Goal: Task Accomplishment & Management: Manage account settings

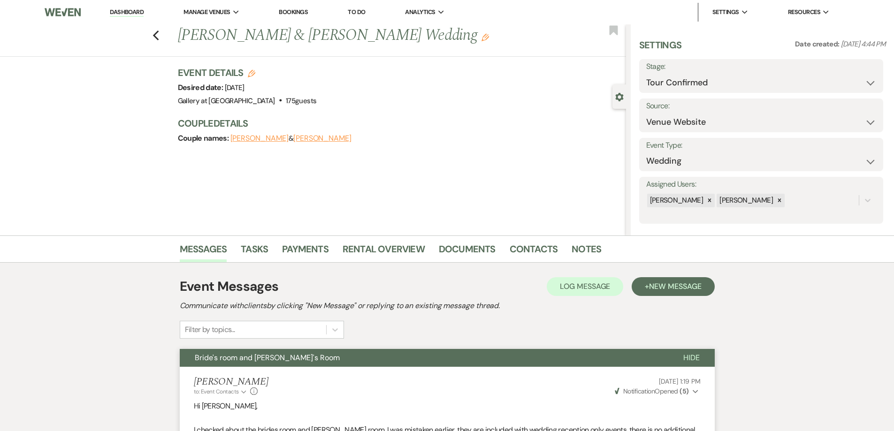
select select "4"
select select "5"
click at [115, 13] on link "Dashboard" at bounding box center [127, 12] width 34 height 9
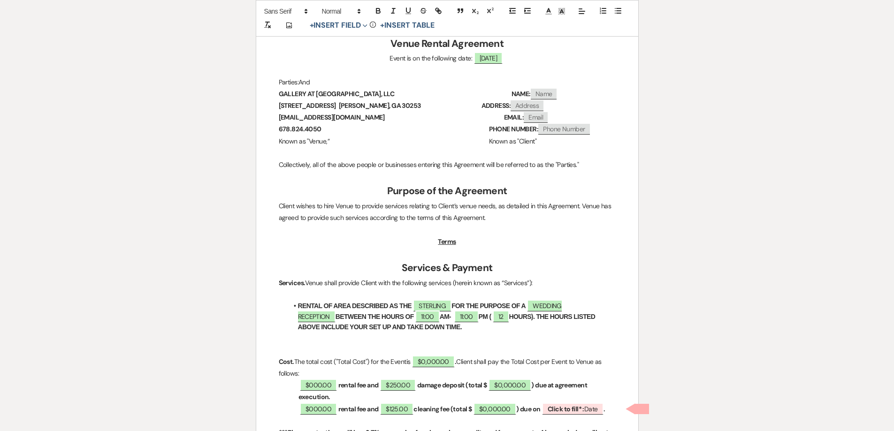
scroll to position [282, 0]
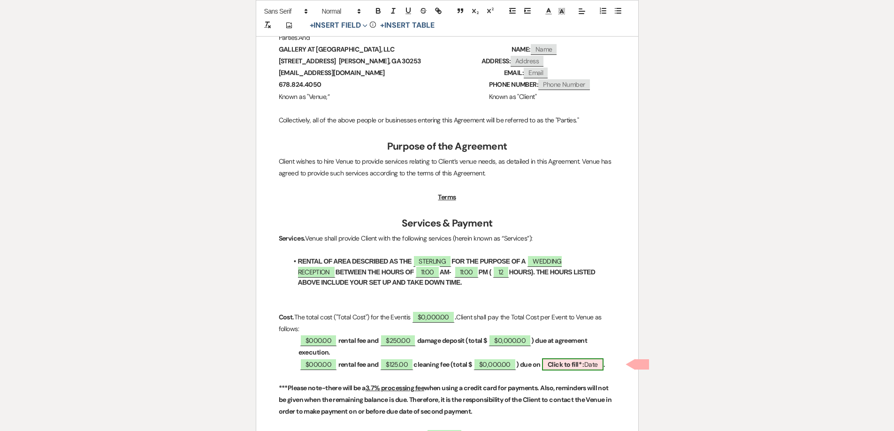
click at [571, 363] on b "Click to fill* :" at bounding box center [566, 364] width 37 height 8
select select "owner"
select select "Date"
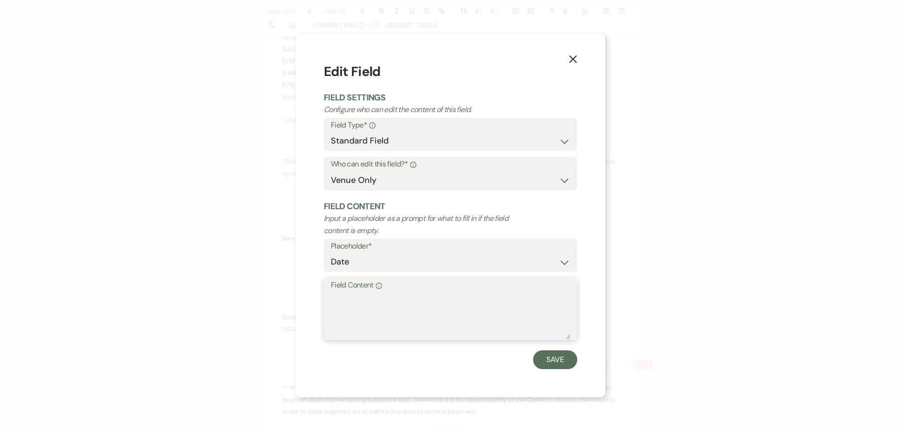
click at [478, 302] on textarea "Field Content Info" at bounding box center [450, 315] width 239 height 47
type textarea "[DATE]"
click at [544, 359] on button "Save" at bounding box center [555, 360] width 44 height 19
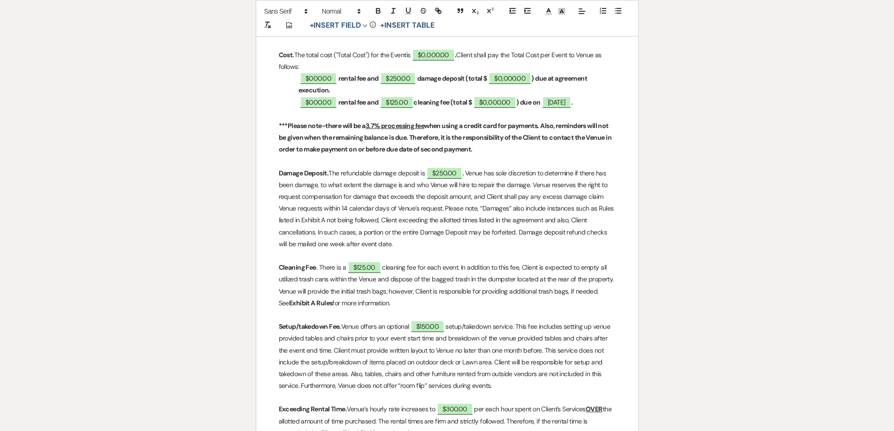
scroll to position [610, 0]
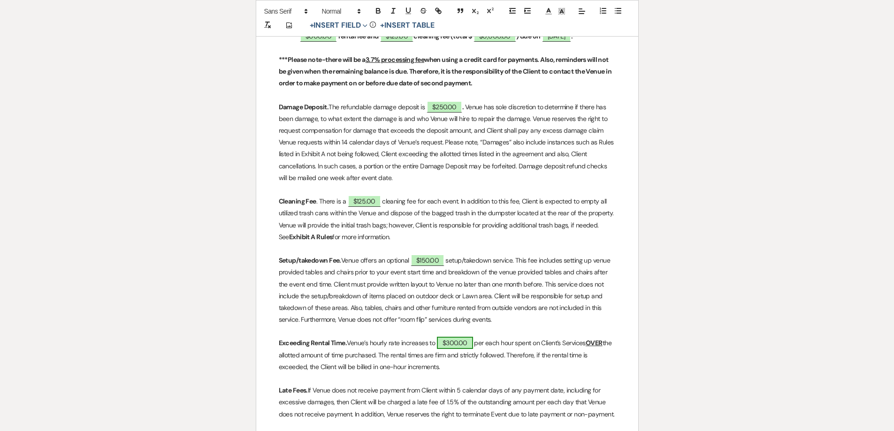
click at [452, 343] on span "$300.00" at bounding box center [455, 343] width 36 height 12
select select "owner"
select select "Amount"
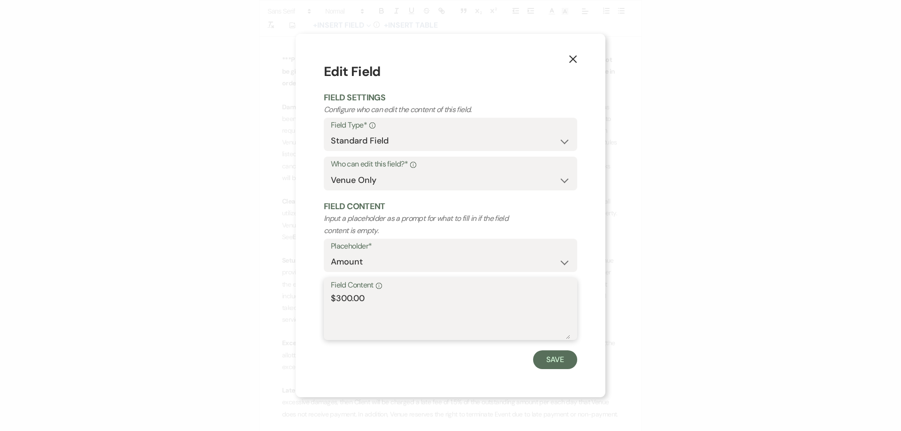
drag, startPoint x: 350, startPoint y: 298, endPoint x: 337, endPoint y: 296, distance: 12.8
click at [337, 296] on textarea "$300.00" at bounding box center [450, 315] width 239 height 47
type textarea "$465.00"
click at [568, 359] on button "Save" at bounding box center [555, 360] width 44 height 19
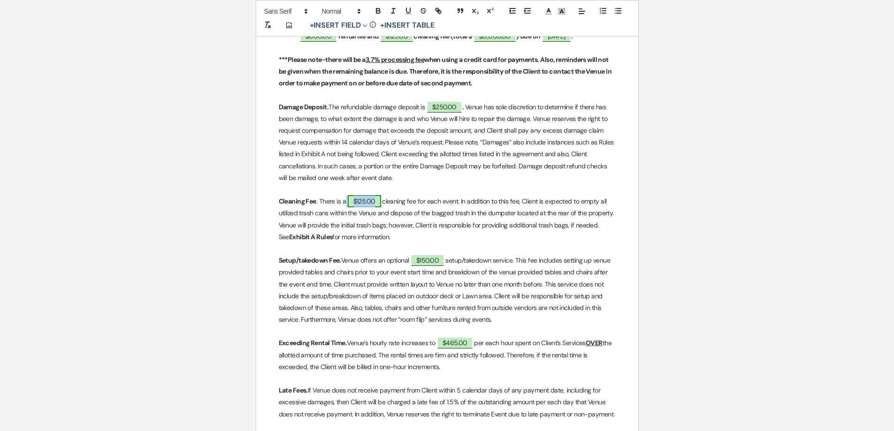
click at [350, 199] on span "$125.00" at bounding box center [364, 201] width 33 height 12
select select "owner"
select select "Amount"
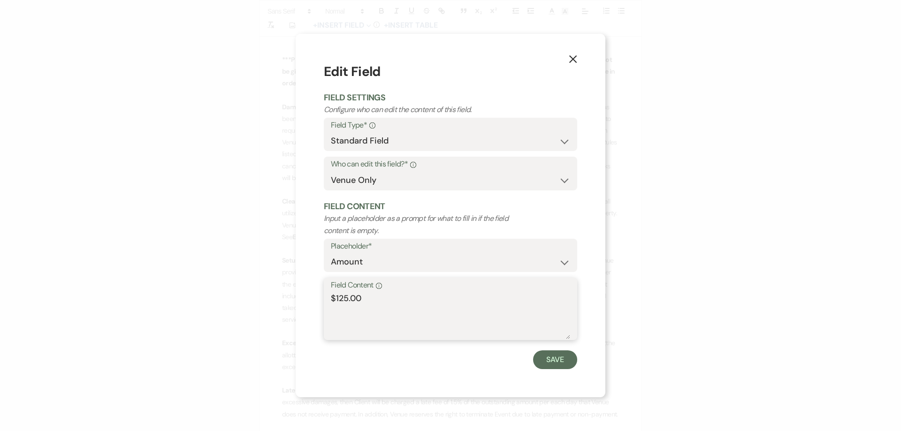
click at [340, 296] on textarea "$125.00" at bounding box center [450, 315] width 239 height 47
type textarea "$325.00"
click at [559, 356] on button "Save" at bounding box center [555, 360] width 44 height 19
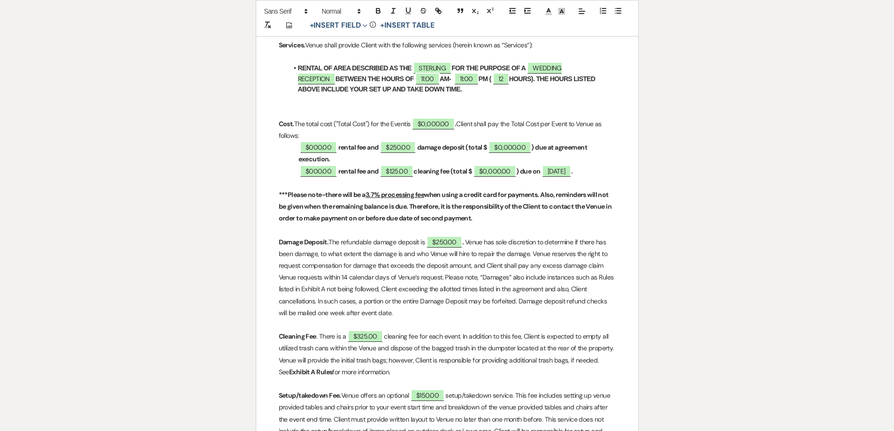
scroll to position [469, 0]
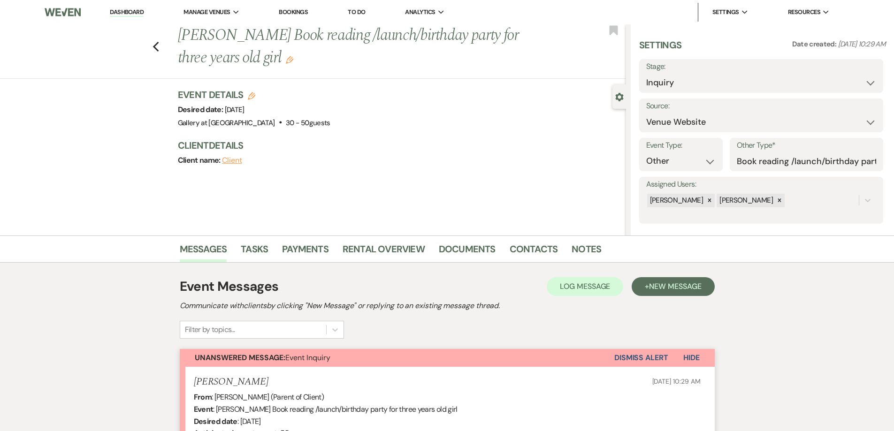
click at [115, 9] on link "Dashboard" at bounding box center [127, 12] width 34 height 9
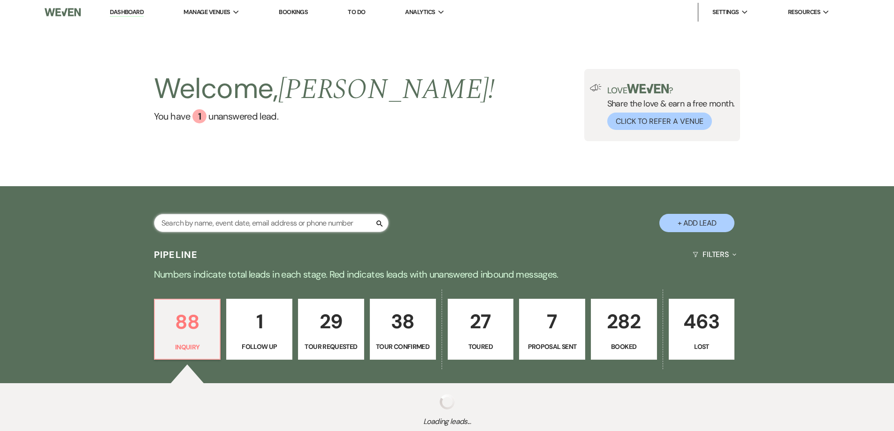
click at [269, 218] on input "text" at bounding box center [271, 223] width 235 height 18
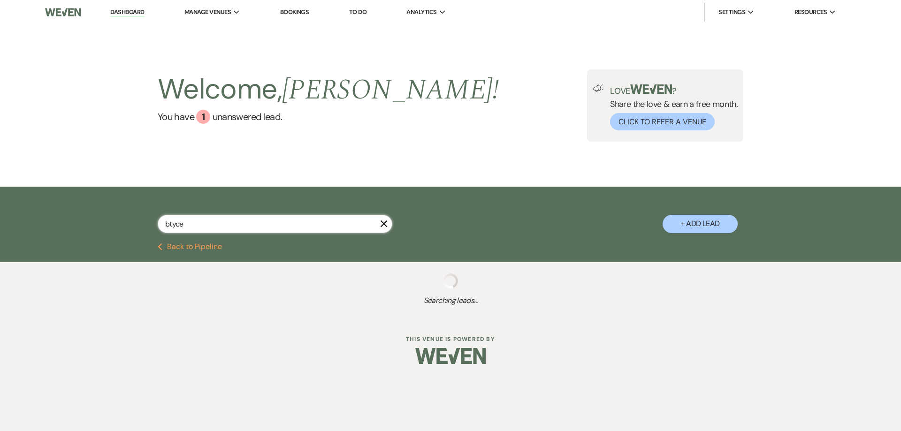
type input "btyce"
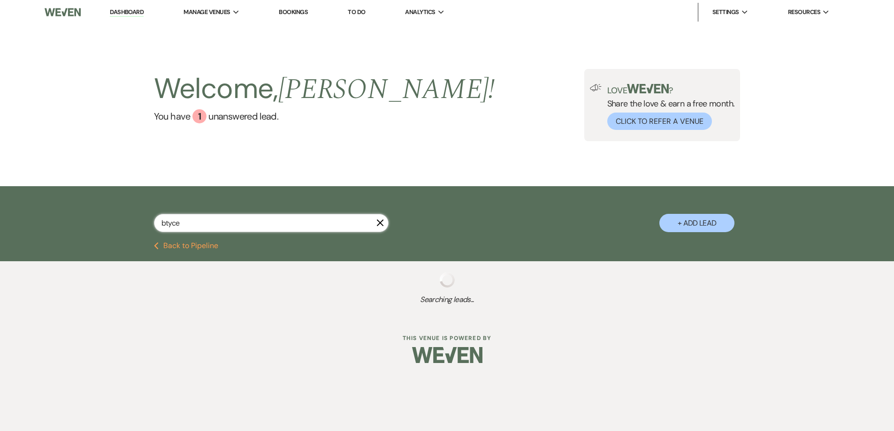
select select "4"
select select "6"
select select "8"
select select "6"
select select "8"
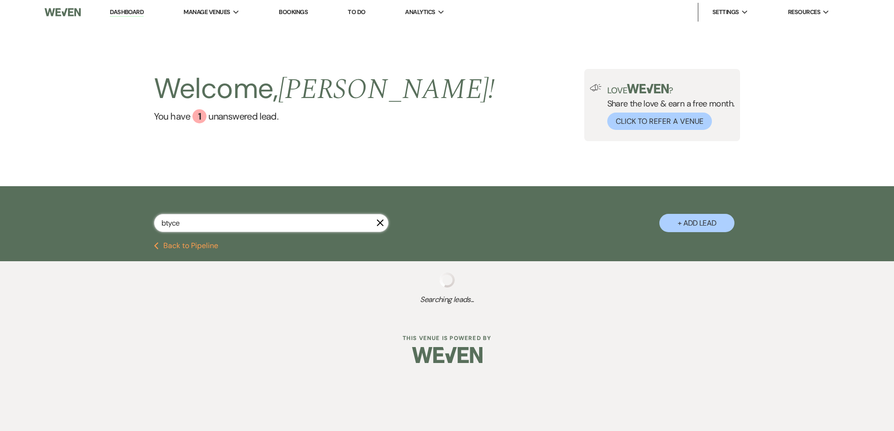
select select "4"
select select "8"
select select "5"
select select "8"
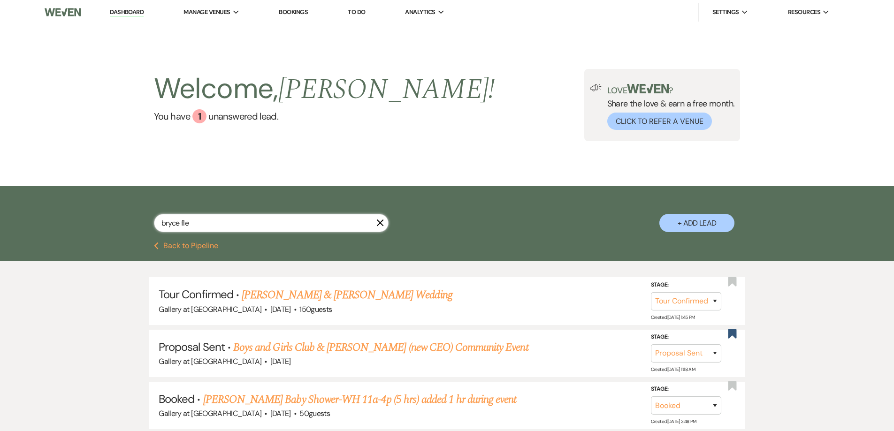
type input "bryce flem"
select select "4"
select select "8"
select select "5"
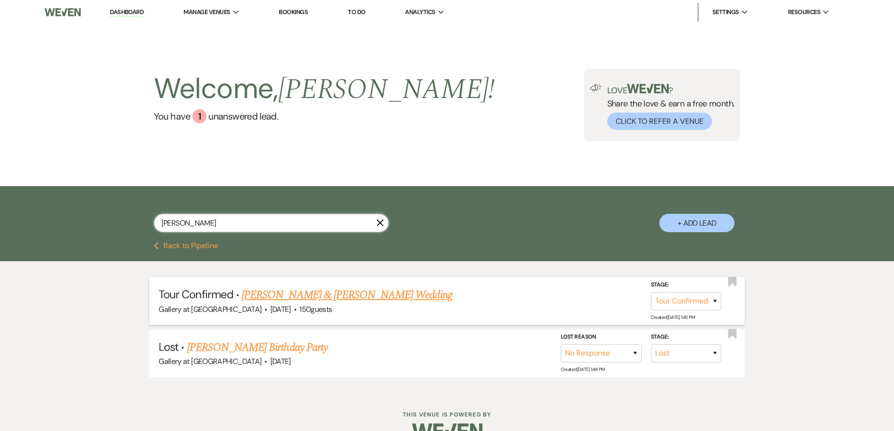
type input "bryce flem"
click at [312, 296] on link "Bryce Fleming & Tiana Phillips's Wedding" at bounding box center [347, 295] width 210 height 17
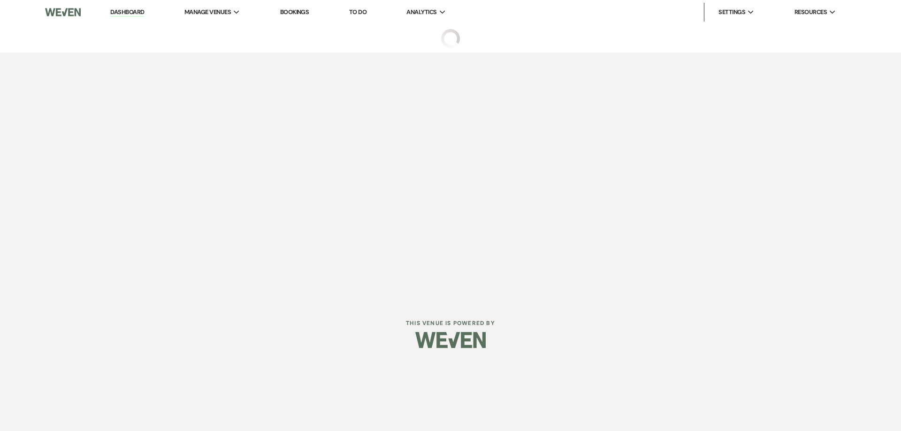
select select "4"
select select "5"
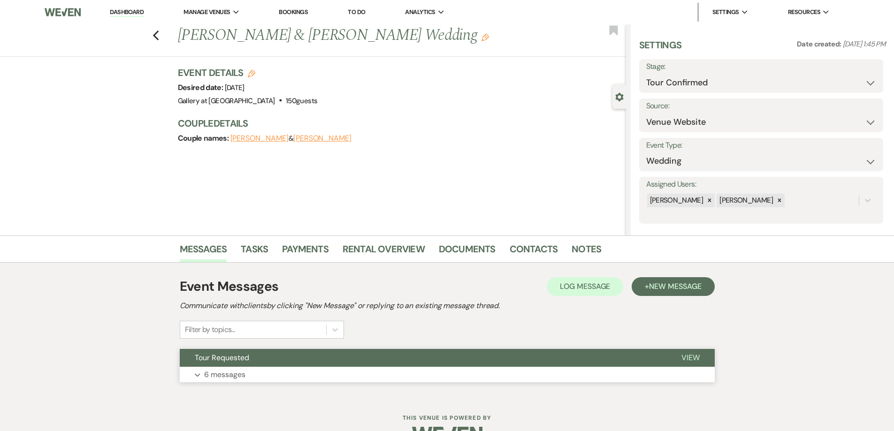
click at [383, 374] on button "Expand 6 messages" at bounding box center [447, 375] width 535 height 16
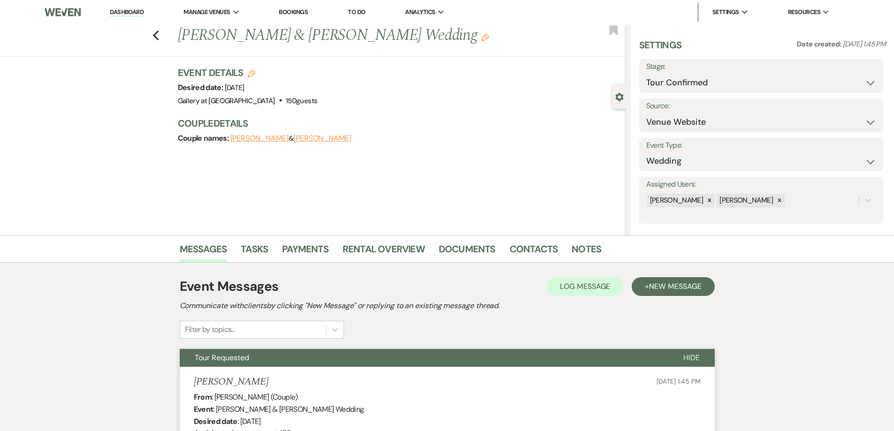
click at [120, 10] on link "Dashboard" at bounding box center [127, 12] width 34 height 9
